Goal: Navigation & Orientation: Find specific page/section

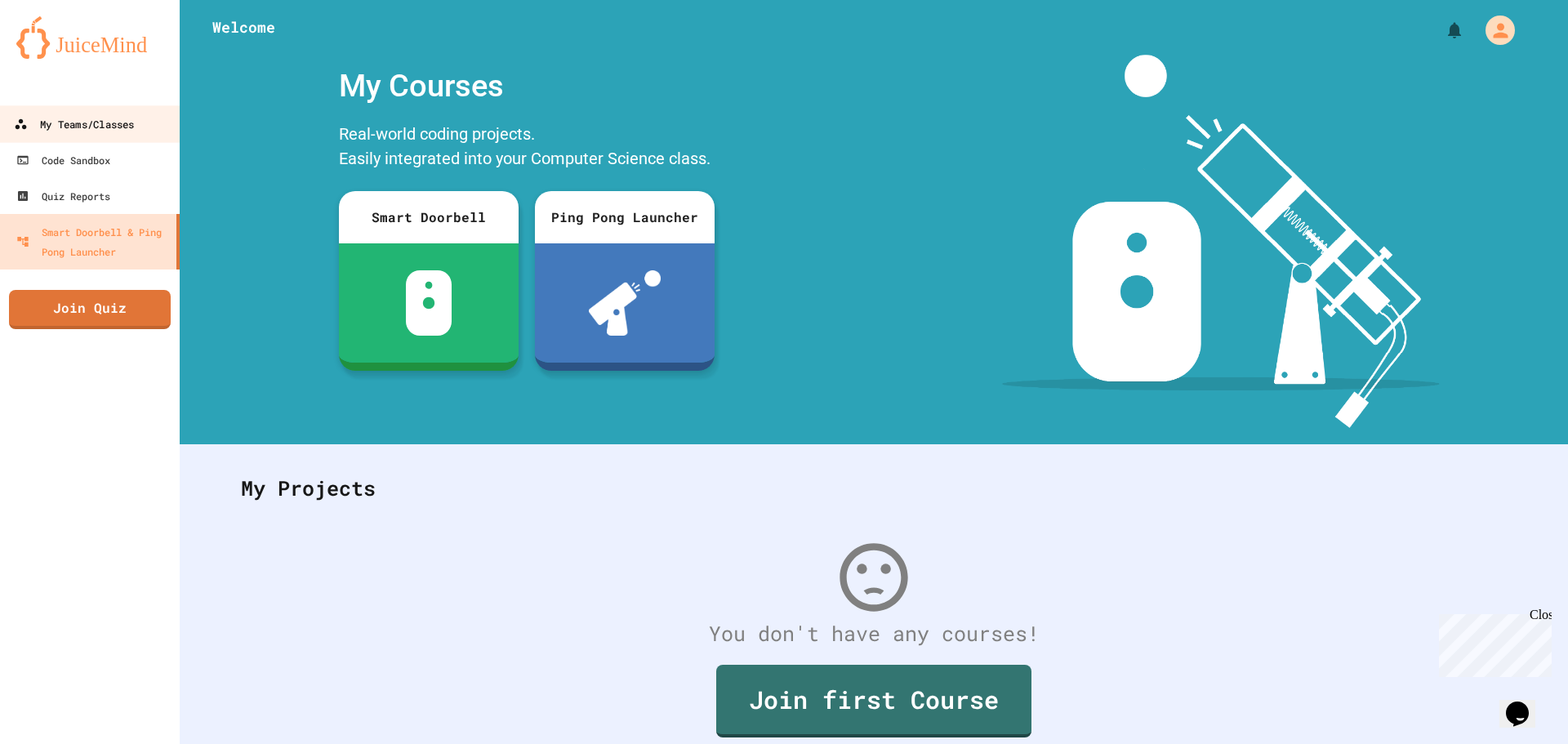
click at [49, 120] on div "My Teams/Classes" at bounding box center [74, 124] width 120 height 20
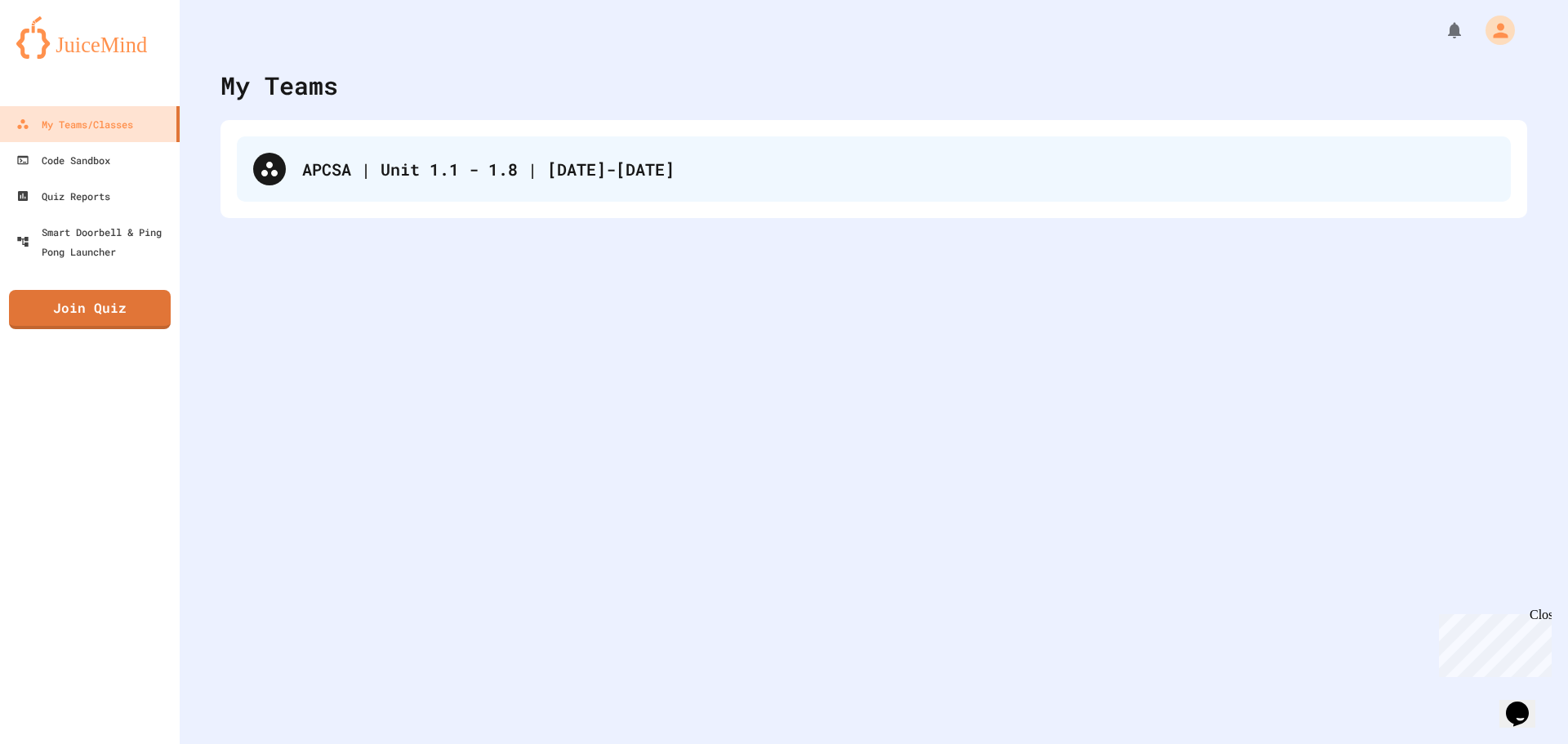
click at [254, 161] on div at bounding box center [269, 168] width 32 height 32
